Goal: Transaction & Acquisition: Purchase product/service

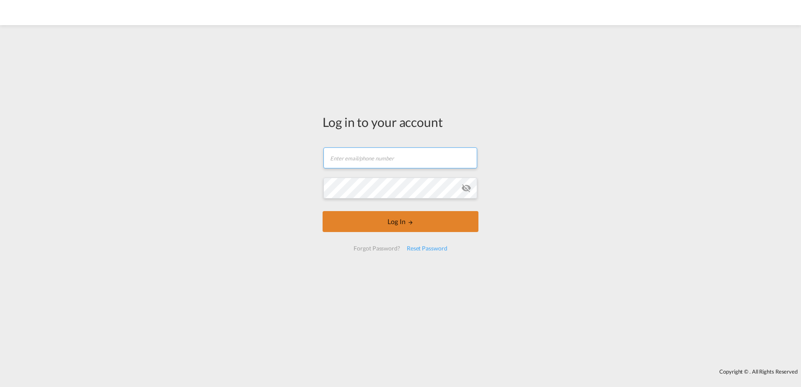
type input "[EMAIL_ADDRESS][PERSON_NAME][DOMAIN_NAME]"
click at [428, 224] on button "Log In" at bounding box center [400, 221] width 156 height 21
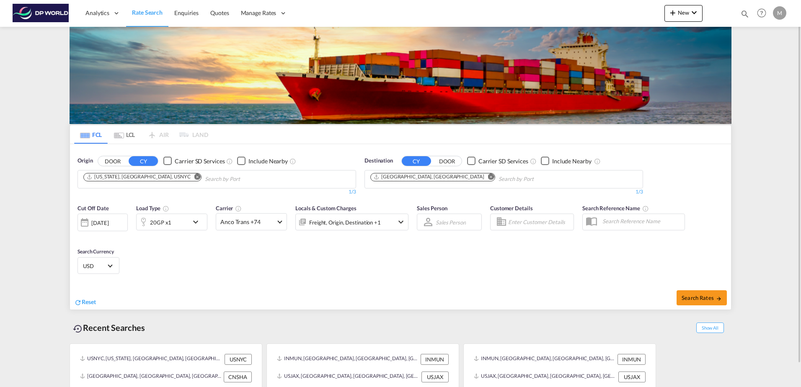
click at [205, 184] on input "Chips input." at bounding box center [245, 179] width 80 height 13
type input "s"
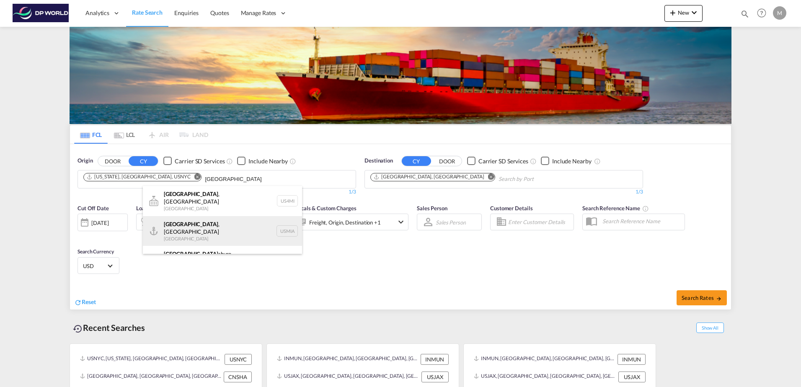
type input "[GEOGRAPHIC_DATA]"
click at [177, 219] on div "[GEOGRAPHIC_DATA] , [GEOGRAPHIC_DATA] [GEOGRAPHIC_DATA] USMIA" at bounding box center [222, 231] width 159 height 30
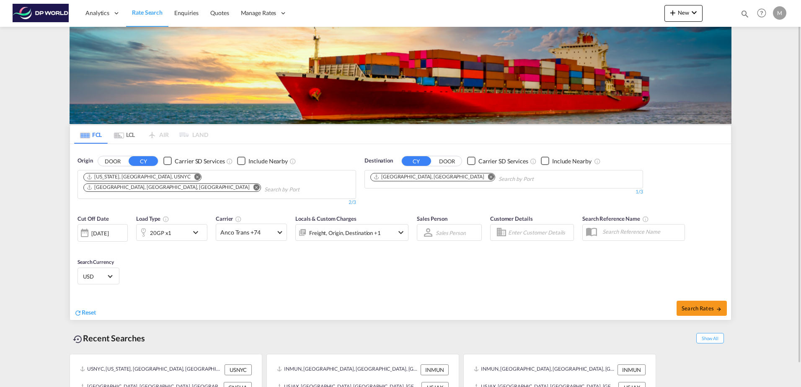
click at [194, 176] on md-icon "Remove" at bounding box center [197, 176] width 6 height 6
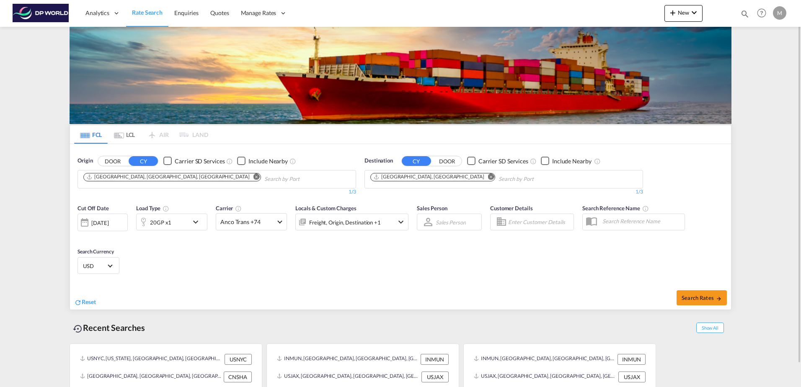
click at [488, 178] on md-icon "Remove" at bounding box center [491, 176] width 6 height 6
click at [430, 178] on body "Analytics Reports Dashboard Rate Search Enquiries Quotes" at bounding box center [400, 193] width 801 height 387
click at [426, 180] on input "Chips input." at bounding box center [410, 179] width 80 height 13
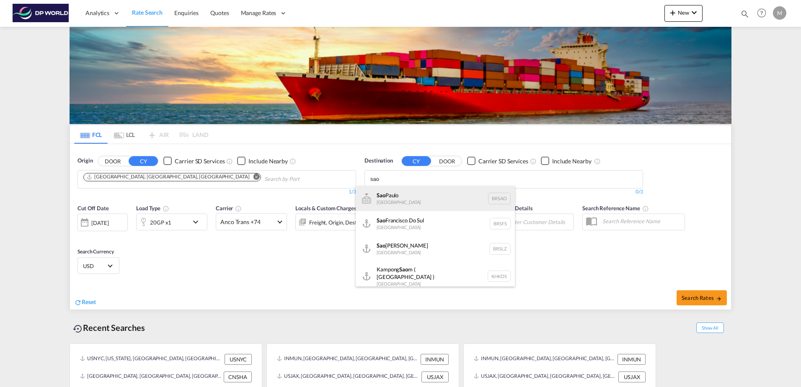
type input "sao"
click at [415, 197] on div "[GEOGRAPHIC_DATA] [GEOGRAPHIC_DATA] [GEOGRAPHIC_DATA]" at bounding box center [434, 198] width 159 height 25
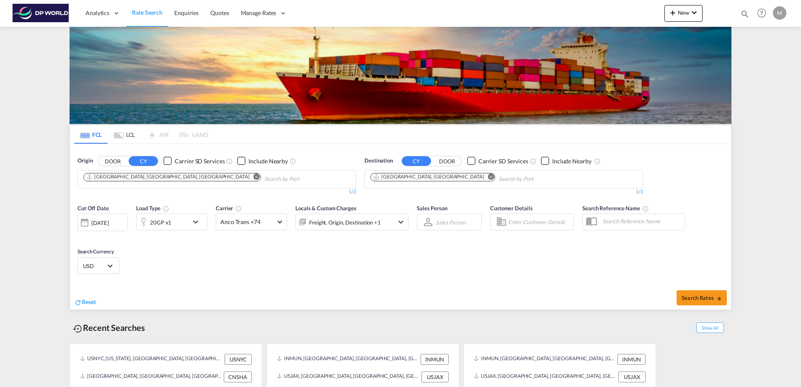
click at [196, 222] on md-icon "icon-chevron-down" at bounding box center [198, 222] width 14 height 10
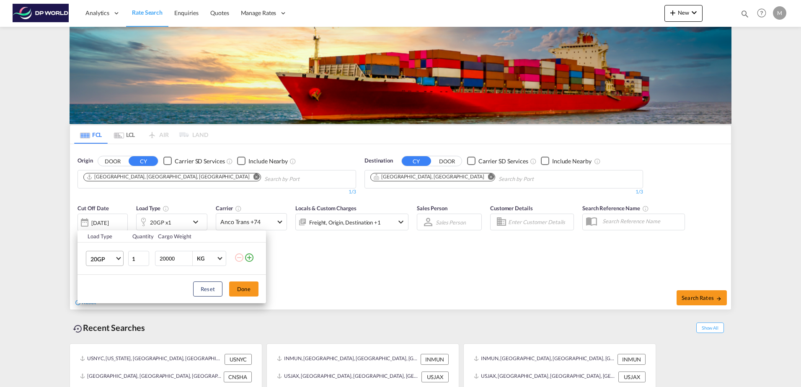
click at [117, 258] on span "Choose: \a20GP" at bounding box center [118, 257] width 5 height 5
click at [112, 298] on md-option "40HC" at bounding box center [112, 299] width 57 height 20
click at [247, 287] on button "Done" at bounding box center [243, 288] width 29 height 15
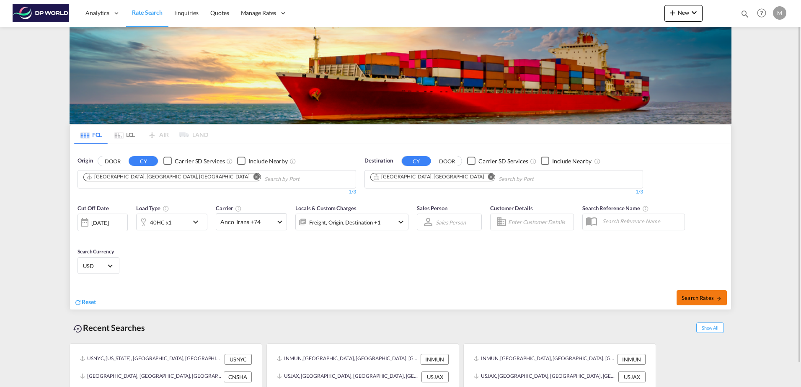
click at [692, 295] on span "Search Rates" at bounding box center [701, 297] width 40 height 7
type input "USMIA to BRSAO / [DATE]"
